Goal: Task Accomplishment & Management: Manage account settings

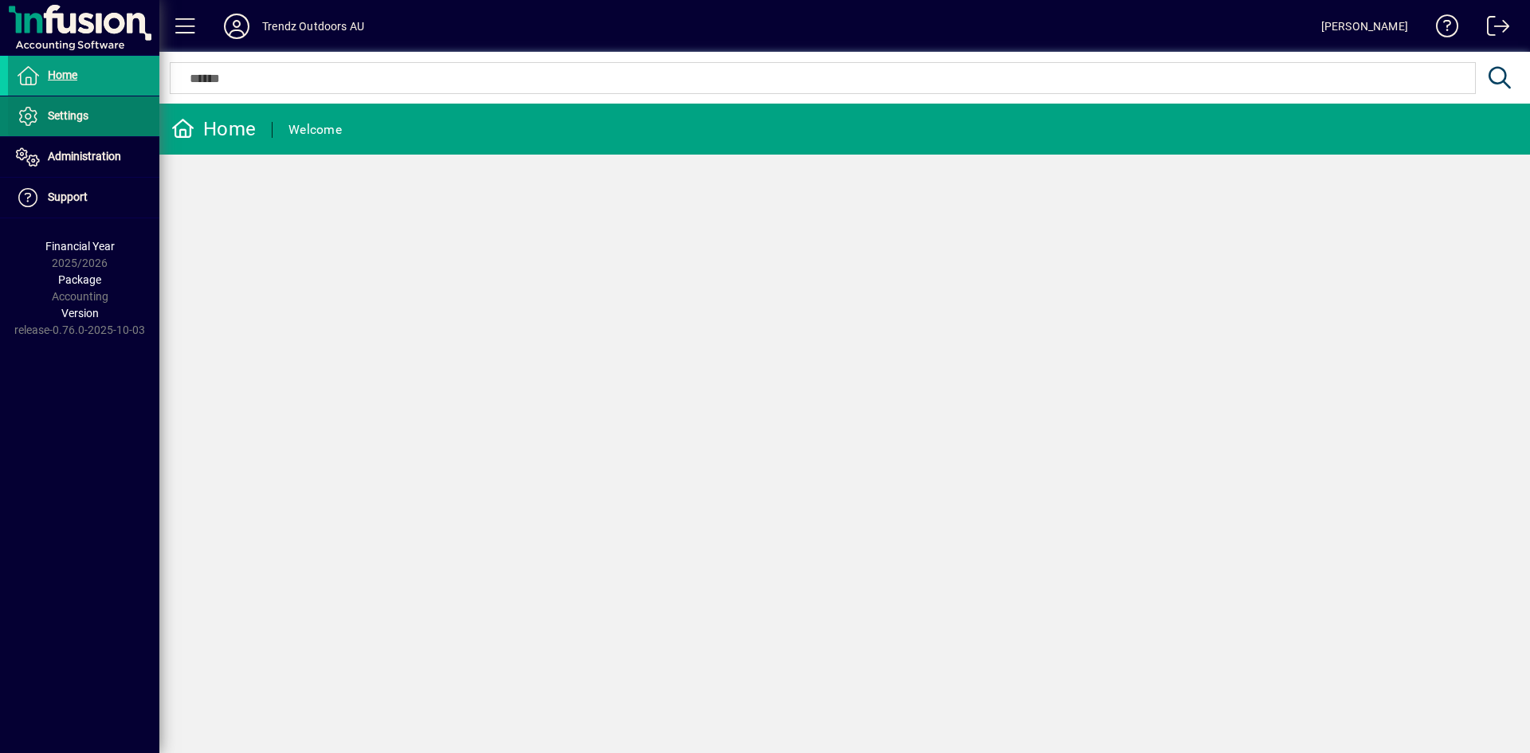
click at [67, 122] on span "Settings" at bounding box center [68, 115] width 41 height 13
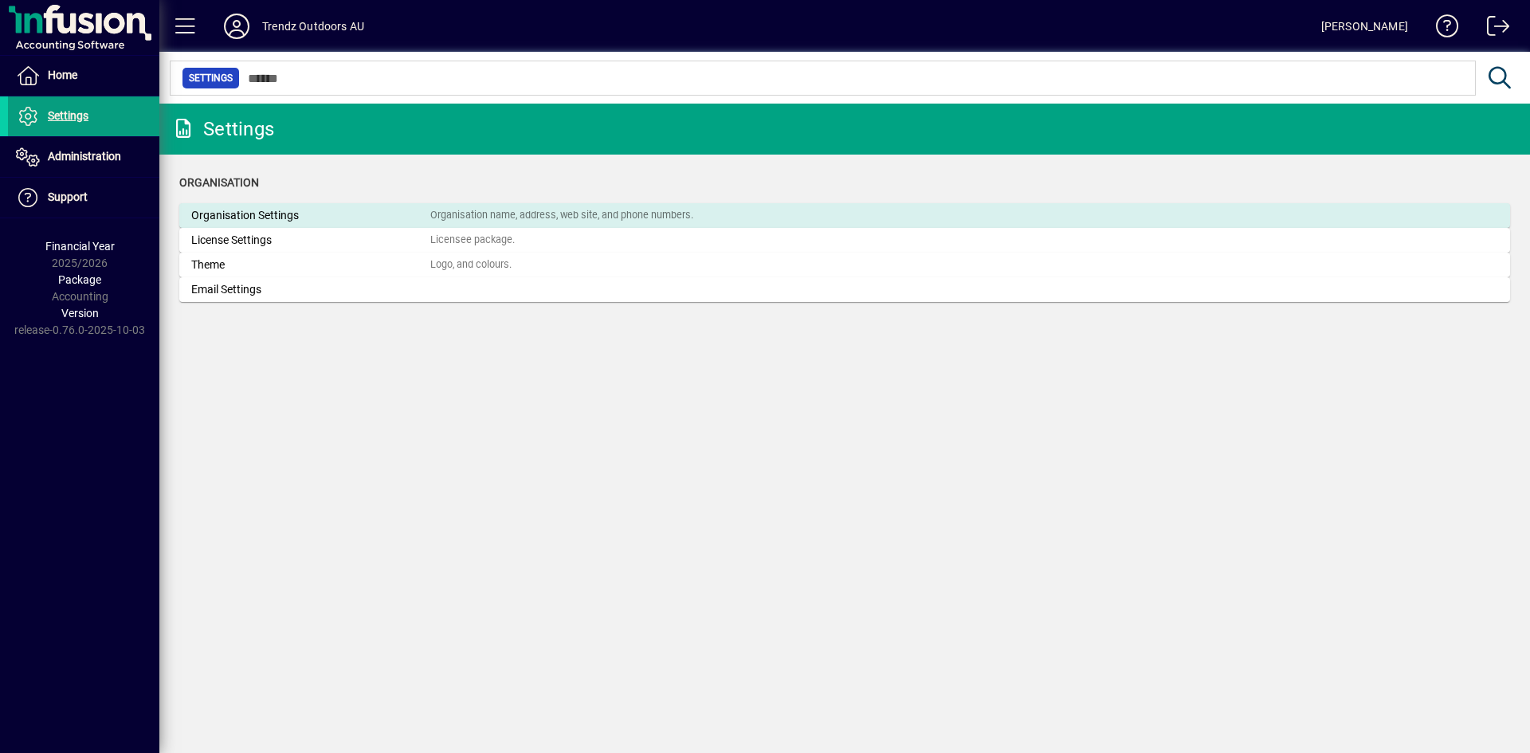
click at [239, 214] on div "Organisation Settings" at bounding box center [310, 215] width 239 height 17
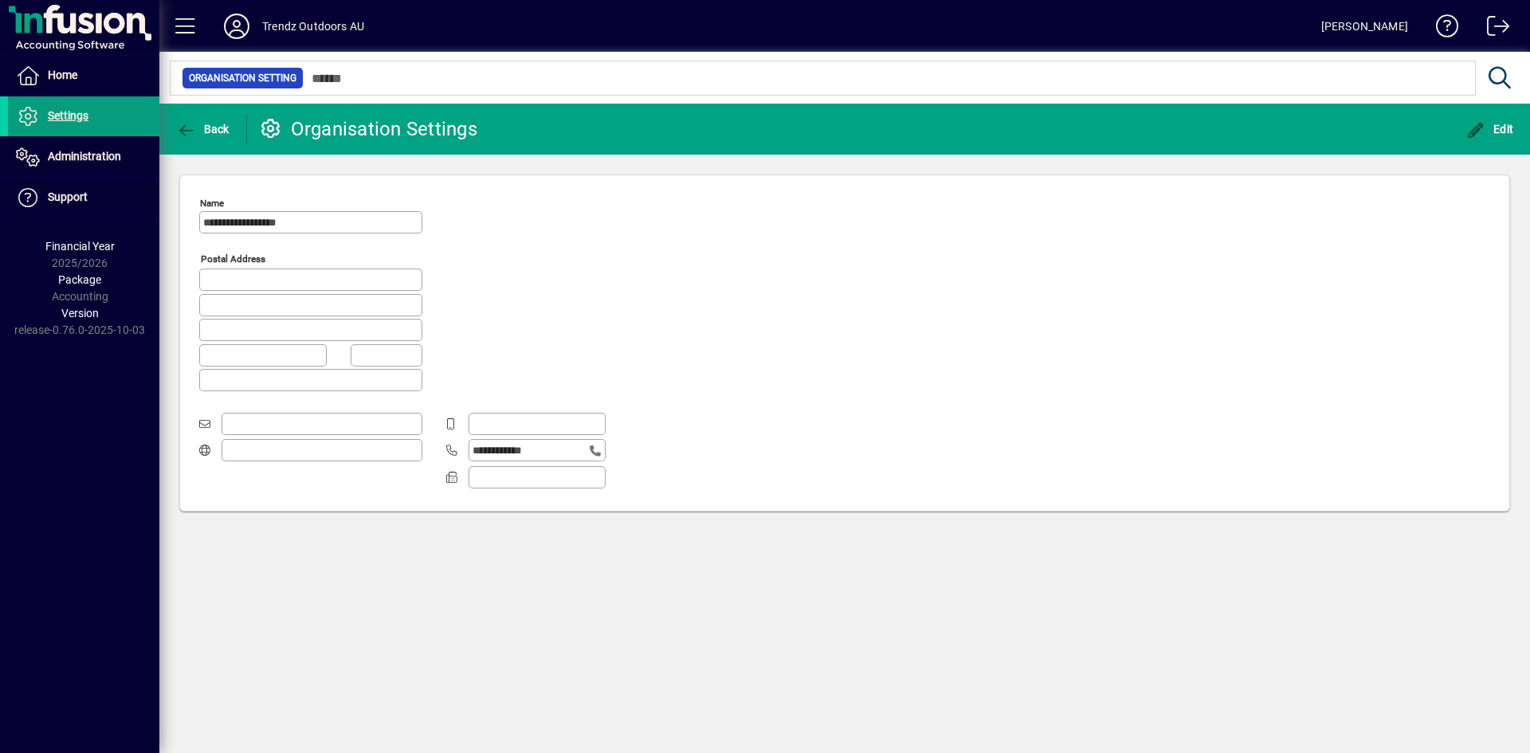
type input "*********"
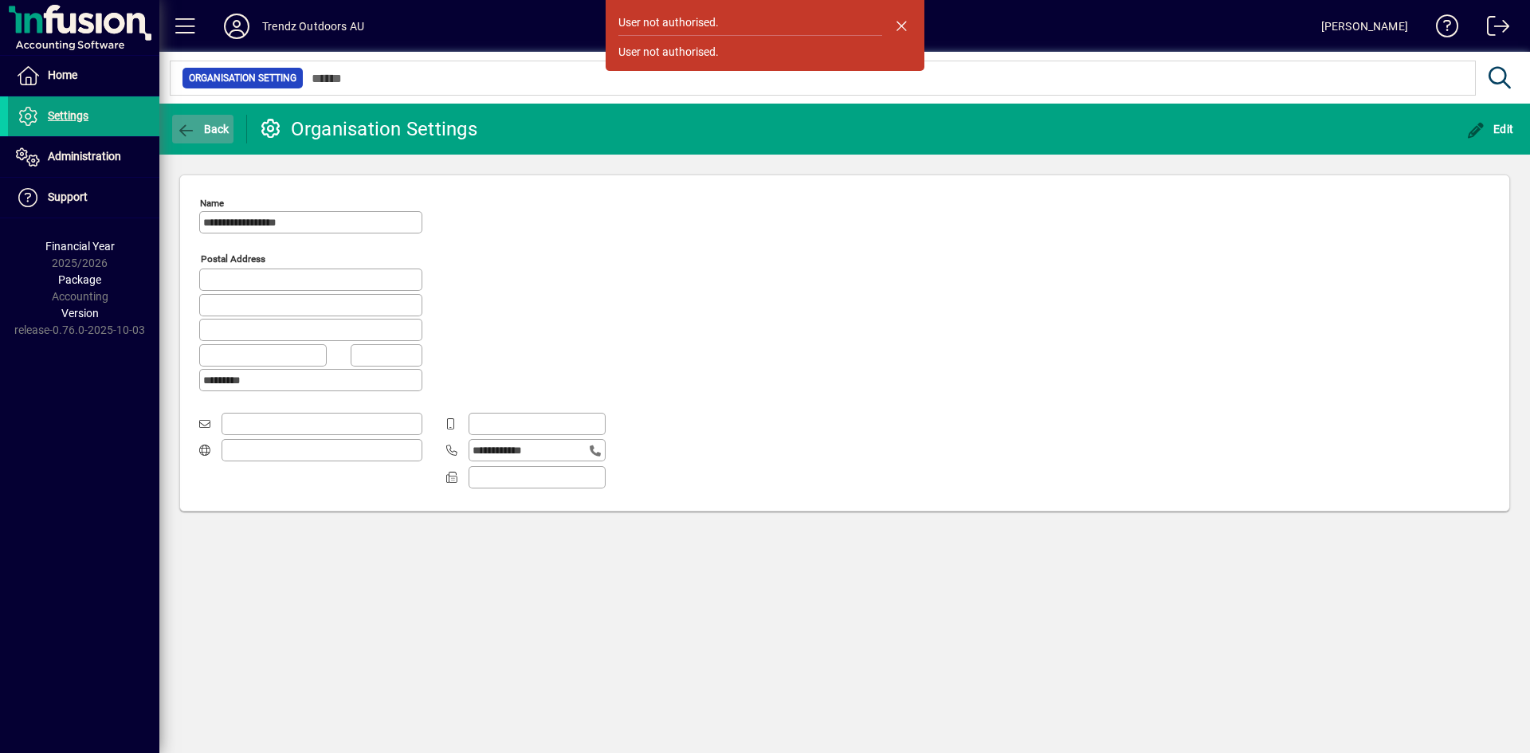
click at [213, 123] on span "Back" at bounding box center [202, 129] width 53 height 13
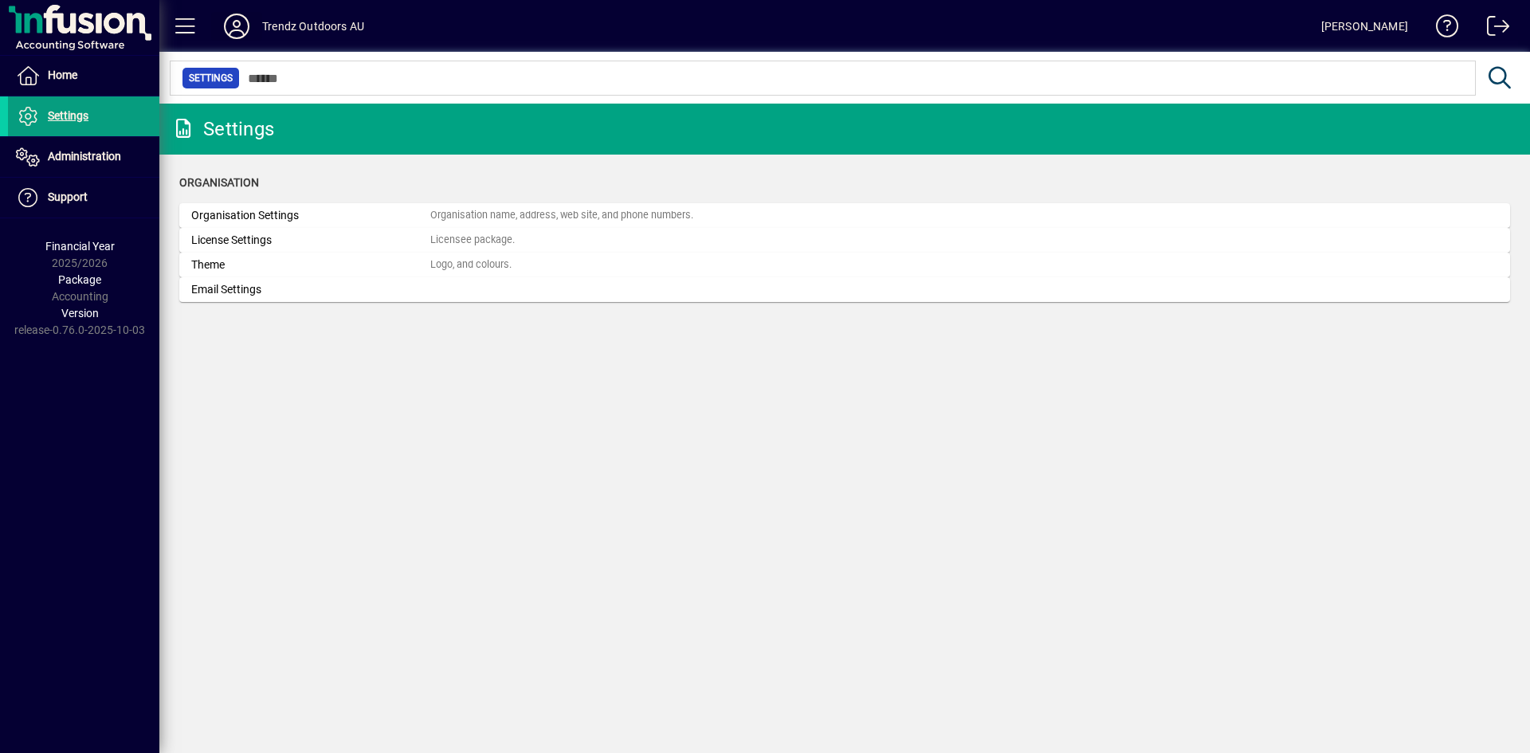
click at [234, 33] on icon at bounding box center [237, 27] width 32 height 26
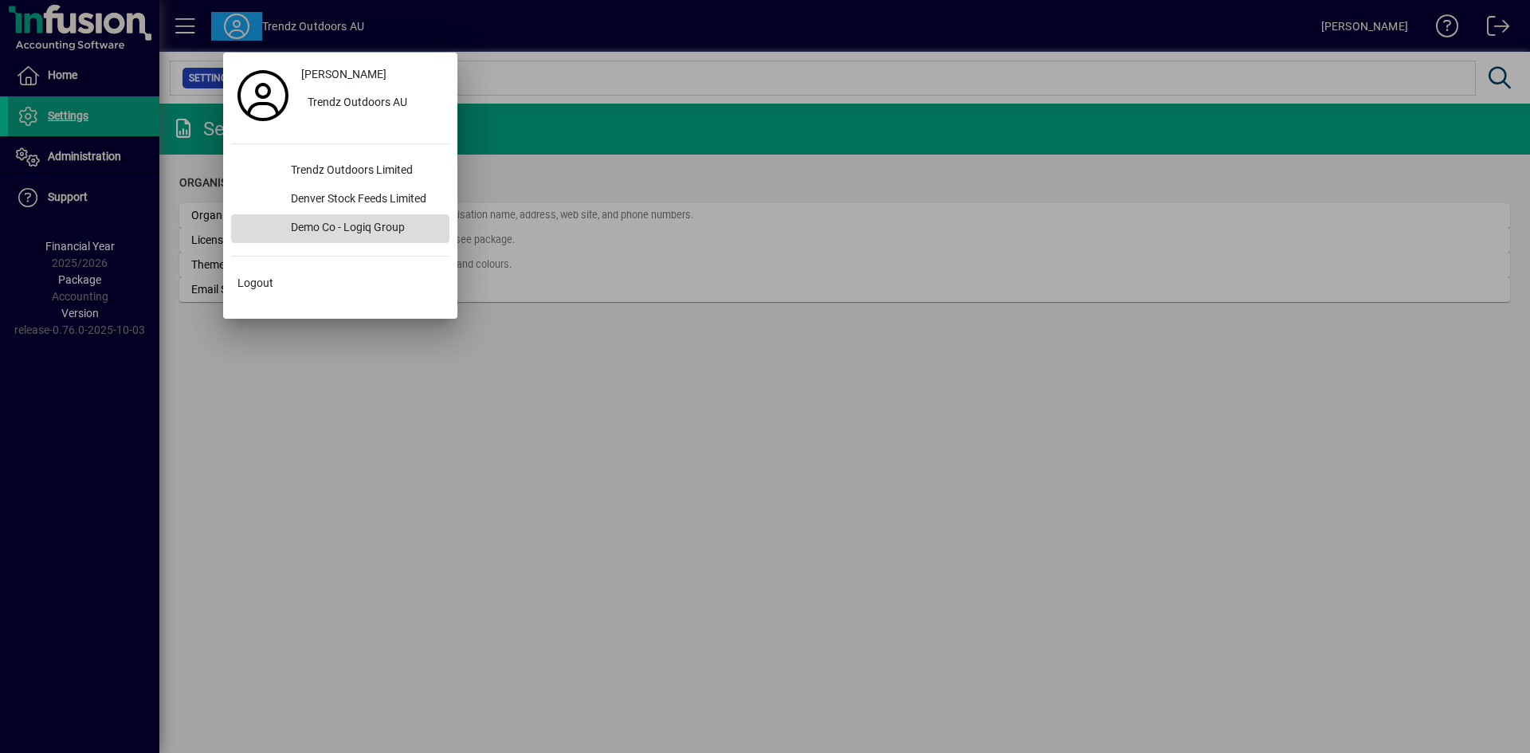
click at [342, 226] on div "Demo Co - Logiq Group" at bounding box center [363, 228] width 171 height 29
